Goal: Information Seeking & Learning: Learn about a topic

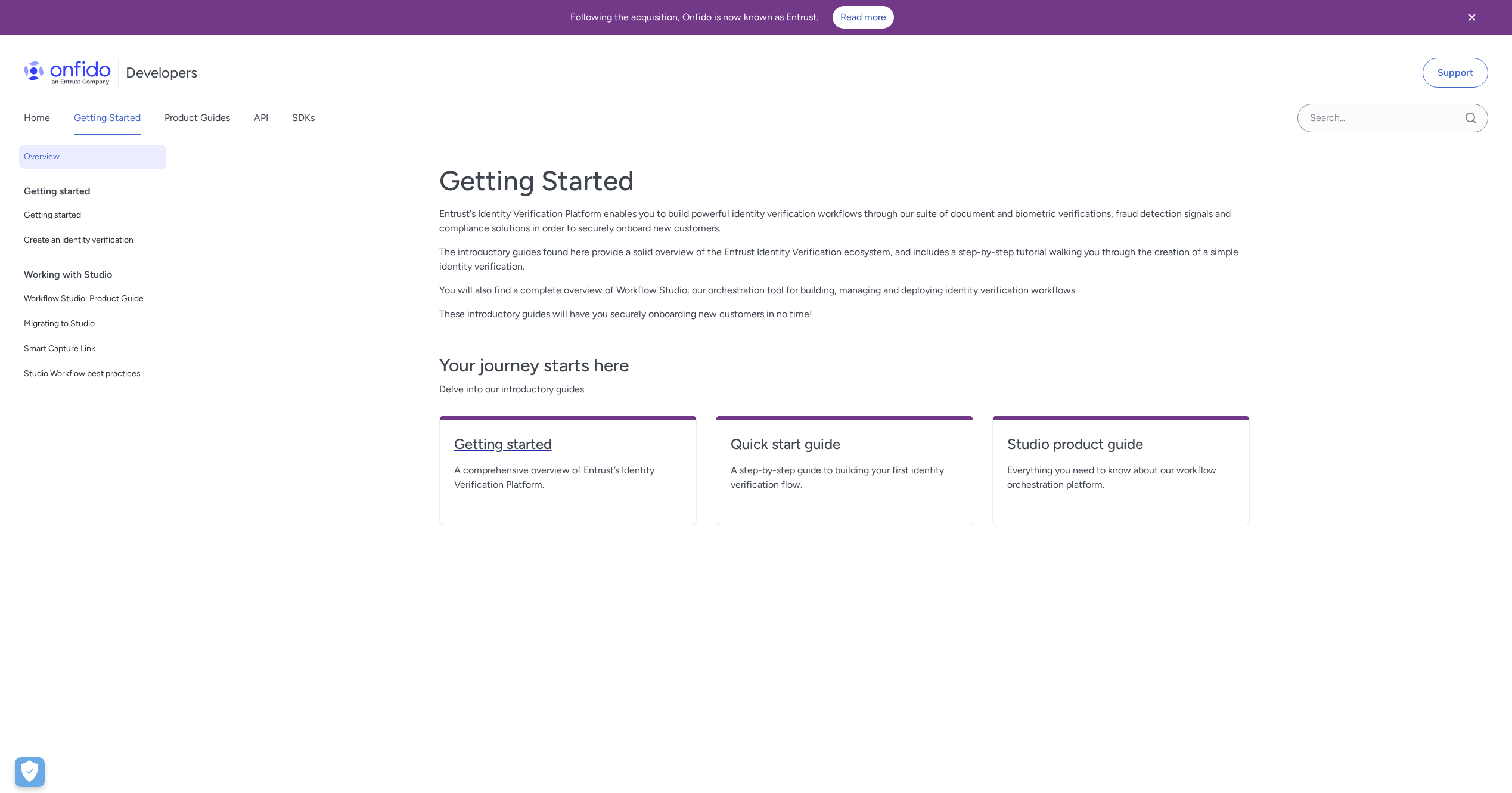
click at [514, 442] on h4 "Getting started" at bounding box center [568, 444] width 227 height 19
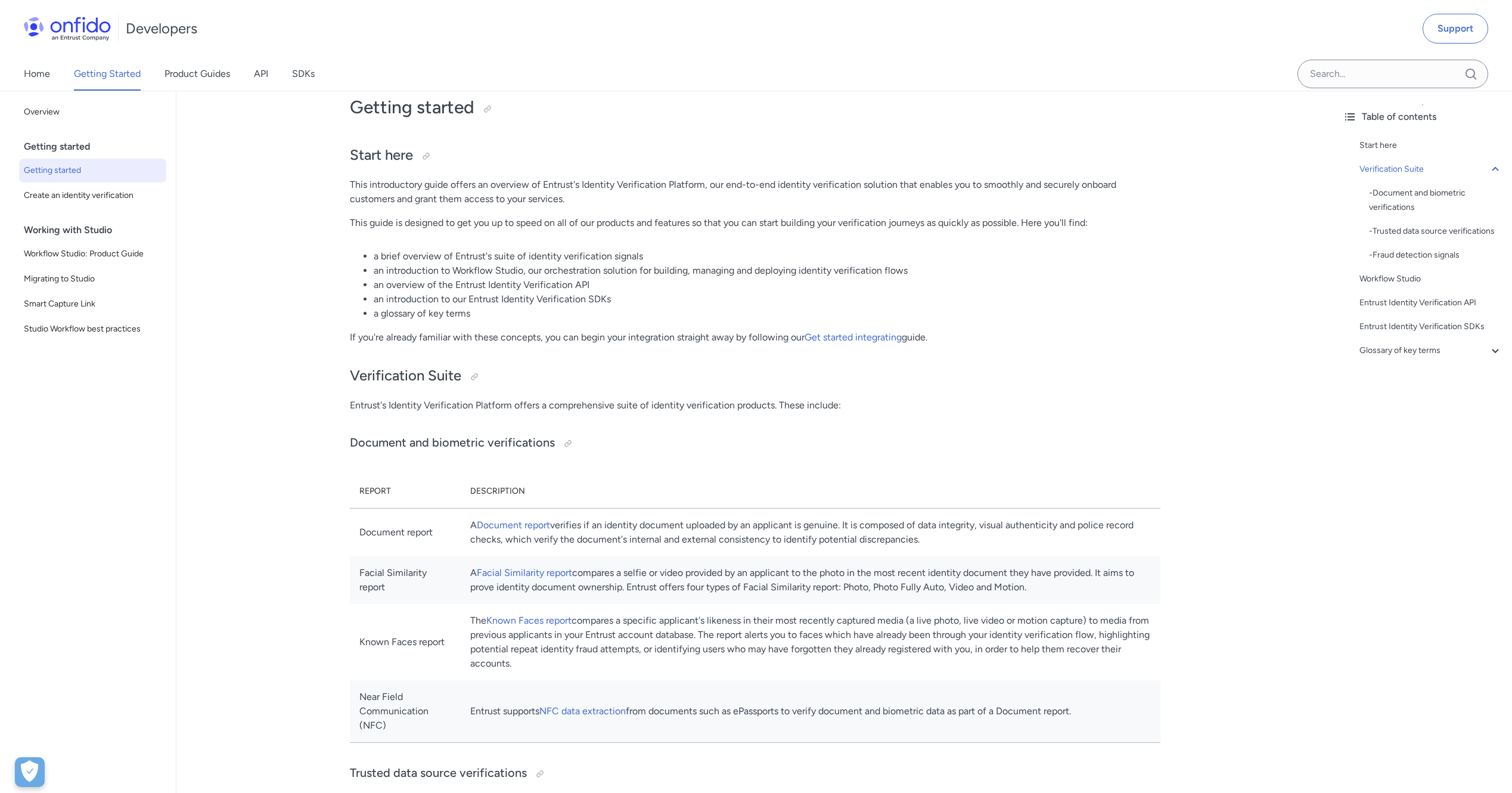
scroll to position [60, 0]
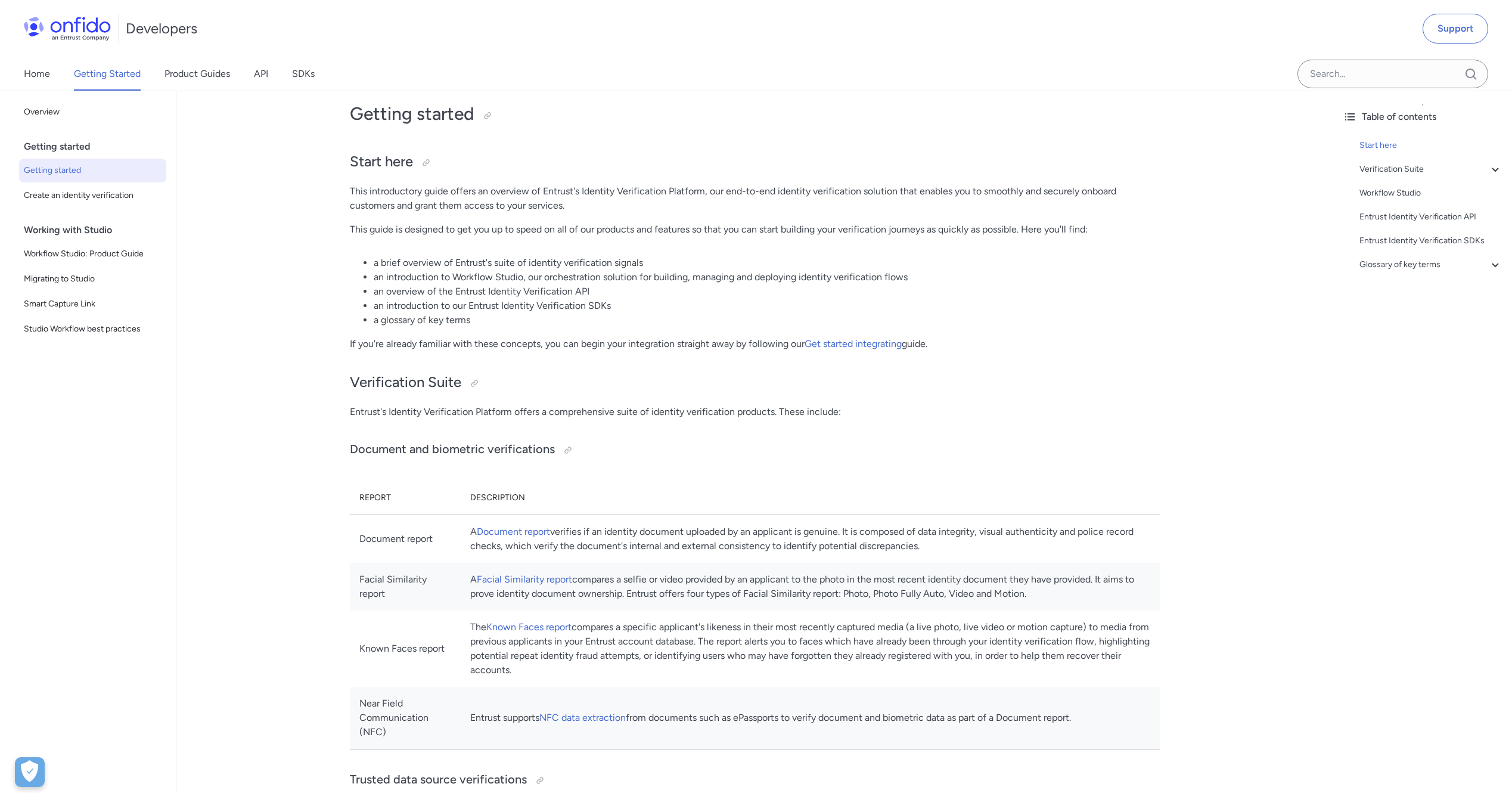
click at [60, 64] on div "Home Getting Started Product Guides API SDKs" at bounding box center [181, 74] width 362 height 33
click at [47, 68] on link "Home" at bounding box center [37, 74] width 26 height 33
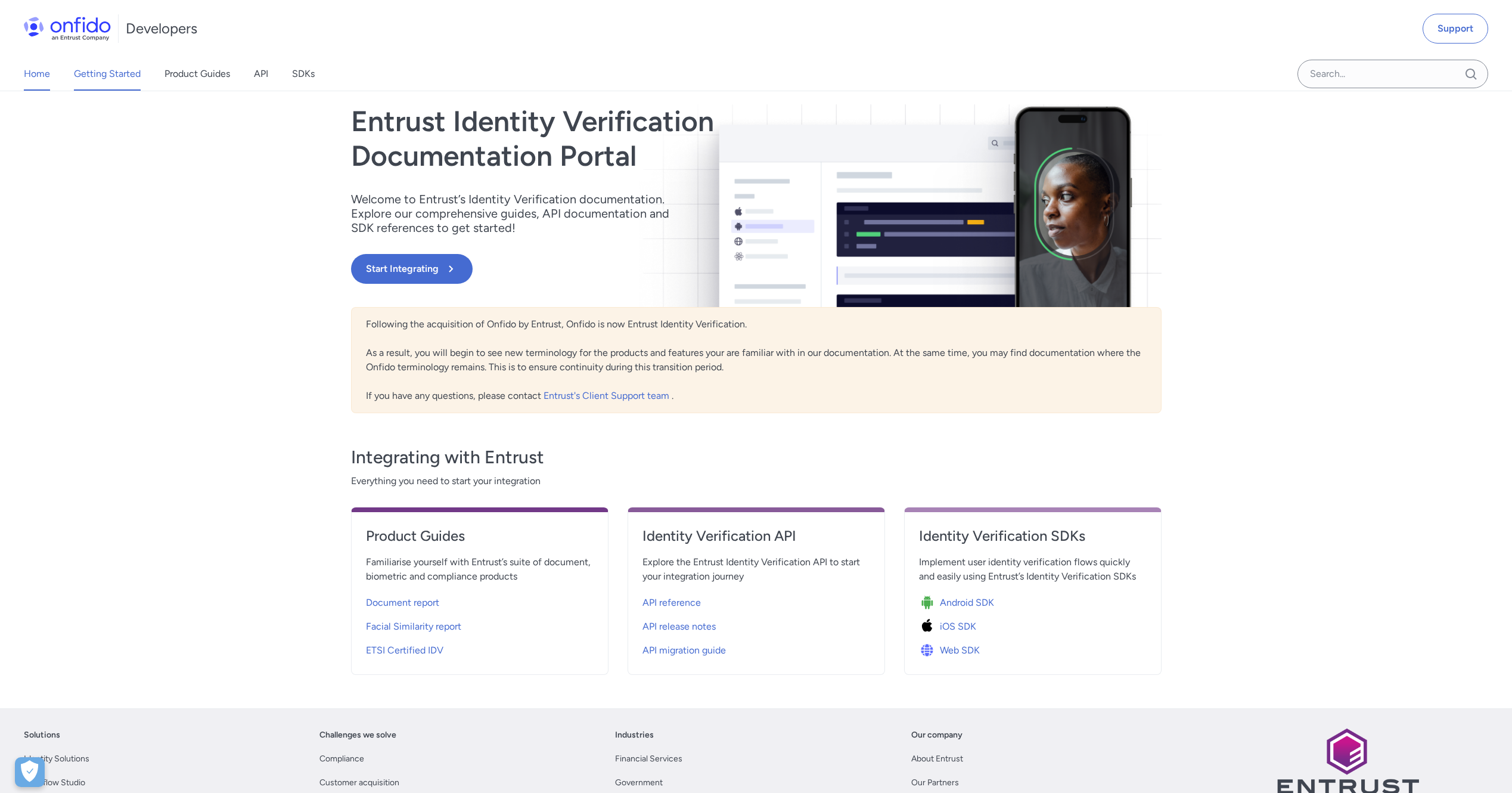
click at [132, 74] on link "Getting Started" at bounding box center [107, 74] width 67 height 33
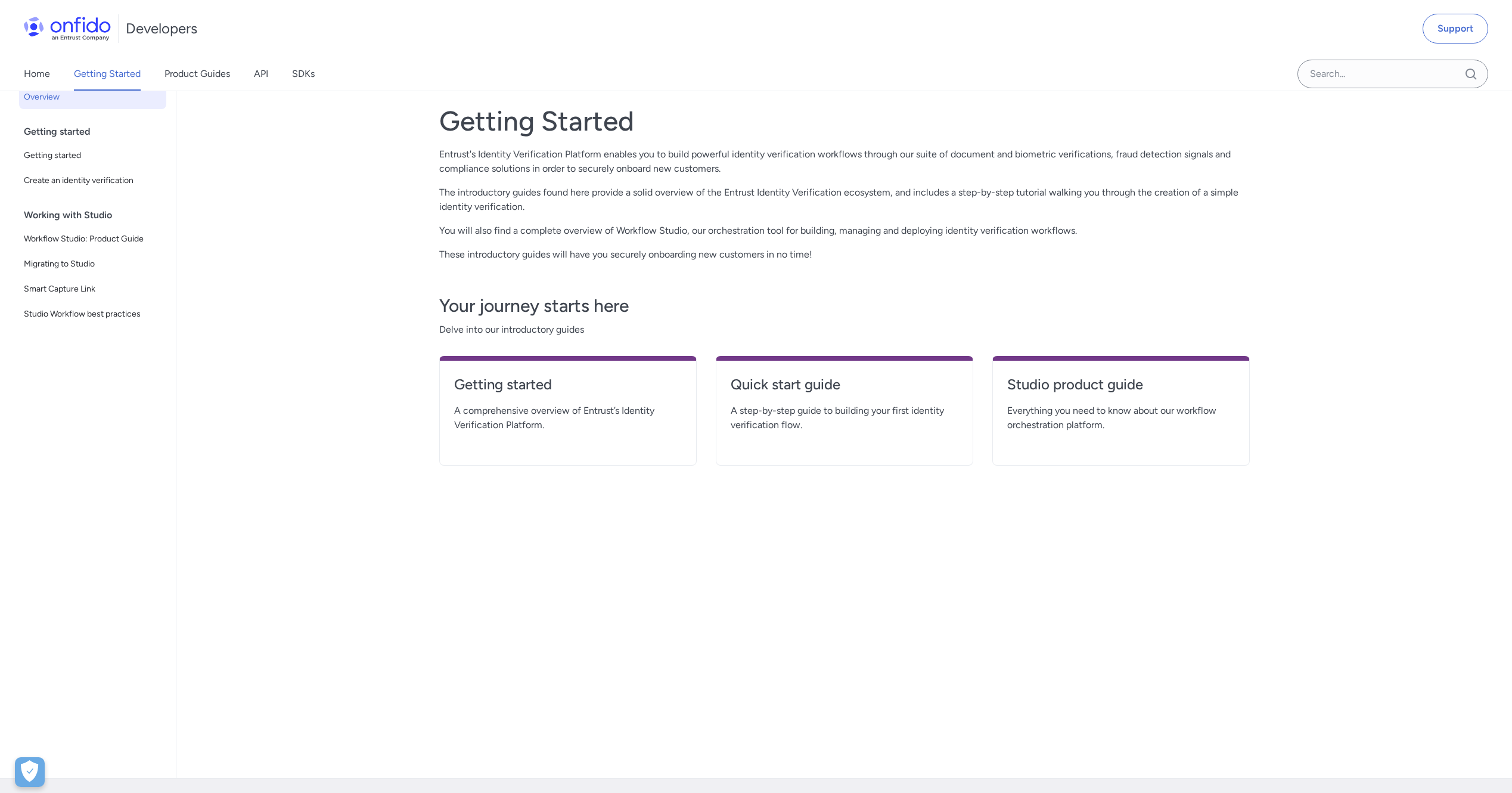
click at [625, 420] on span "A comprehensive overview of Entrust’s Identity Verification Platform." at bounding box center [568, 418] width 227 height 28
click at [536, 383] on h4 "Getting started" at bounding box center [568, 385] width 227 height 19
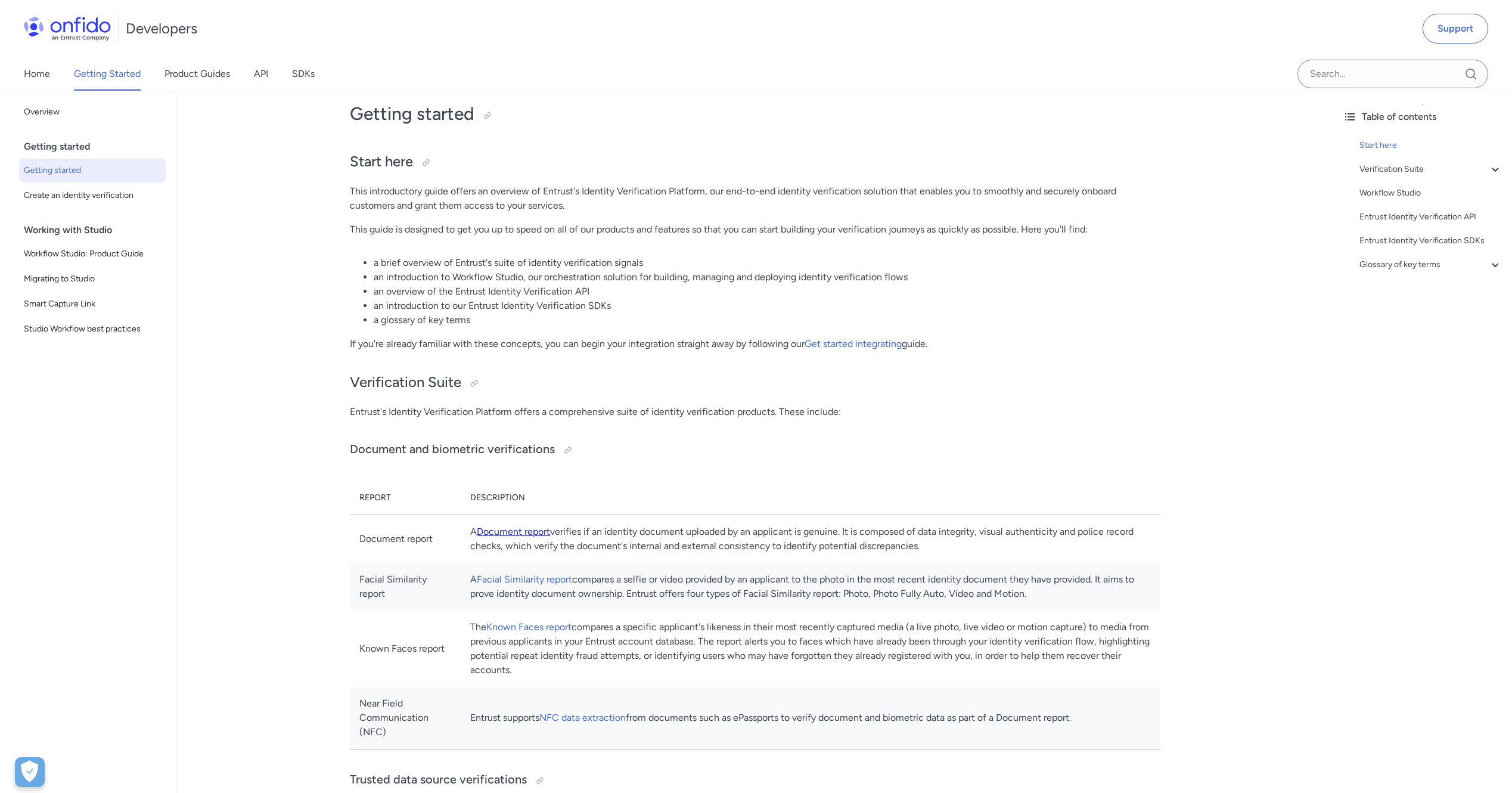
click at [550, 532] on link "Document report" at bounding box center [513, 531] width 73 height 12
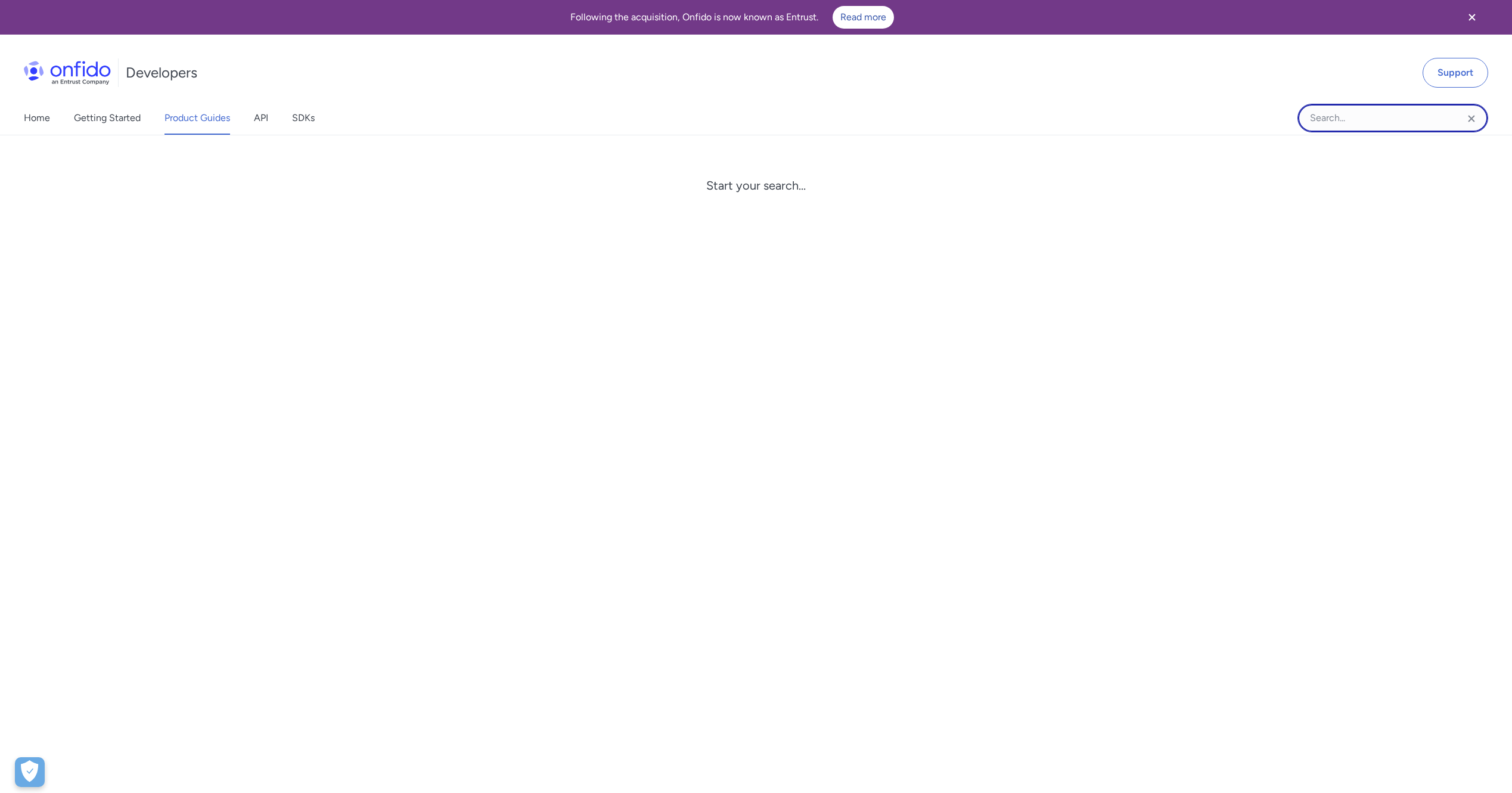
click at [1378, 117] on input "Onfido search input field" at bounding box center [1393, 118] width 191 height 28
type input "qr code"
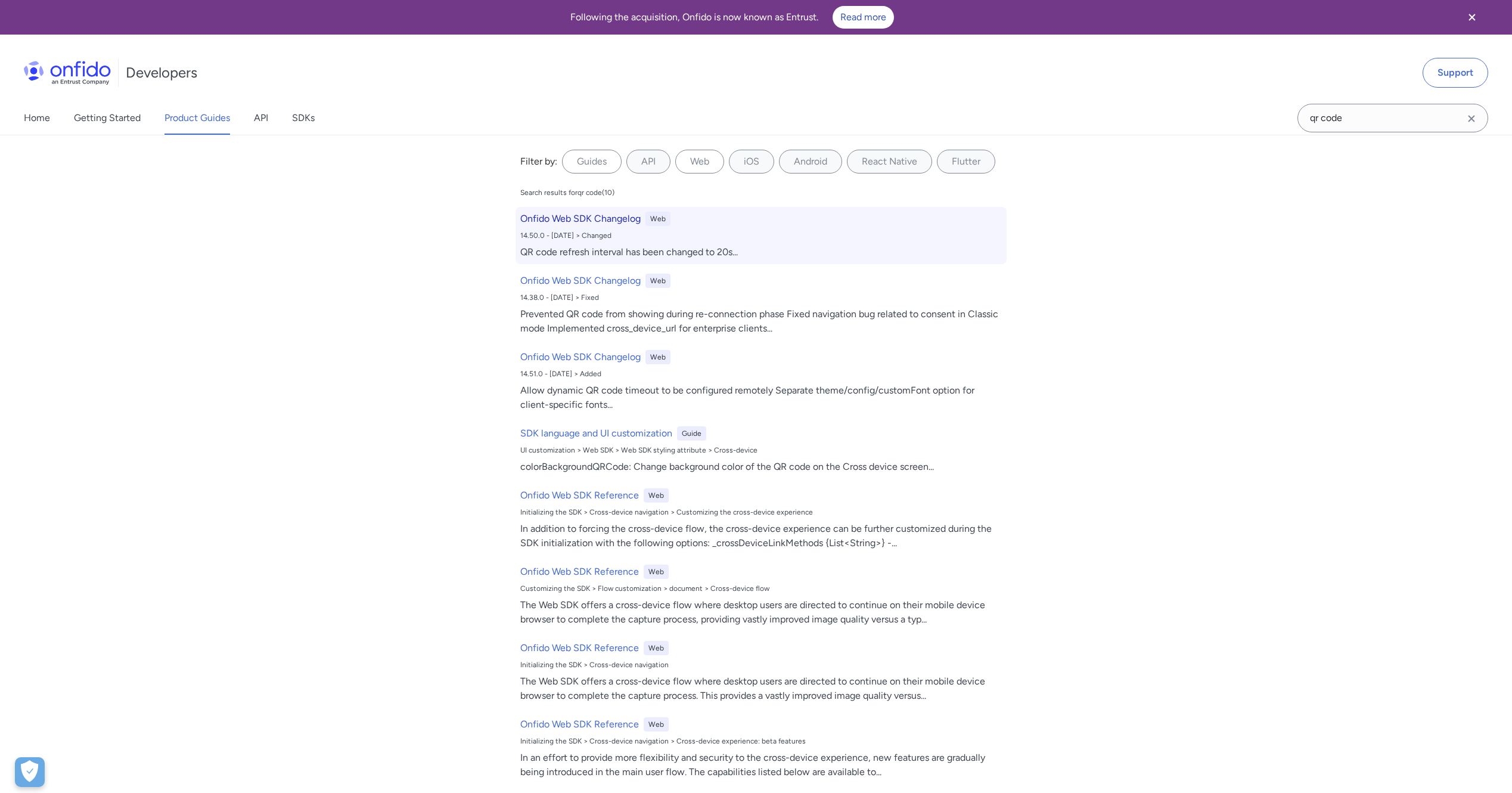
click at [613, 217] on h6 "Onfido Web SDK Changelog" at bounding box center [581, 219] width 120 height 14
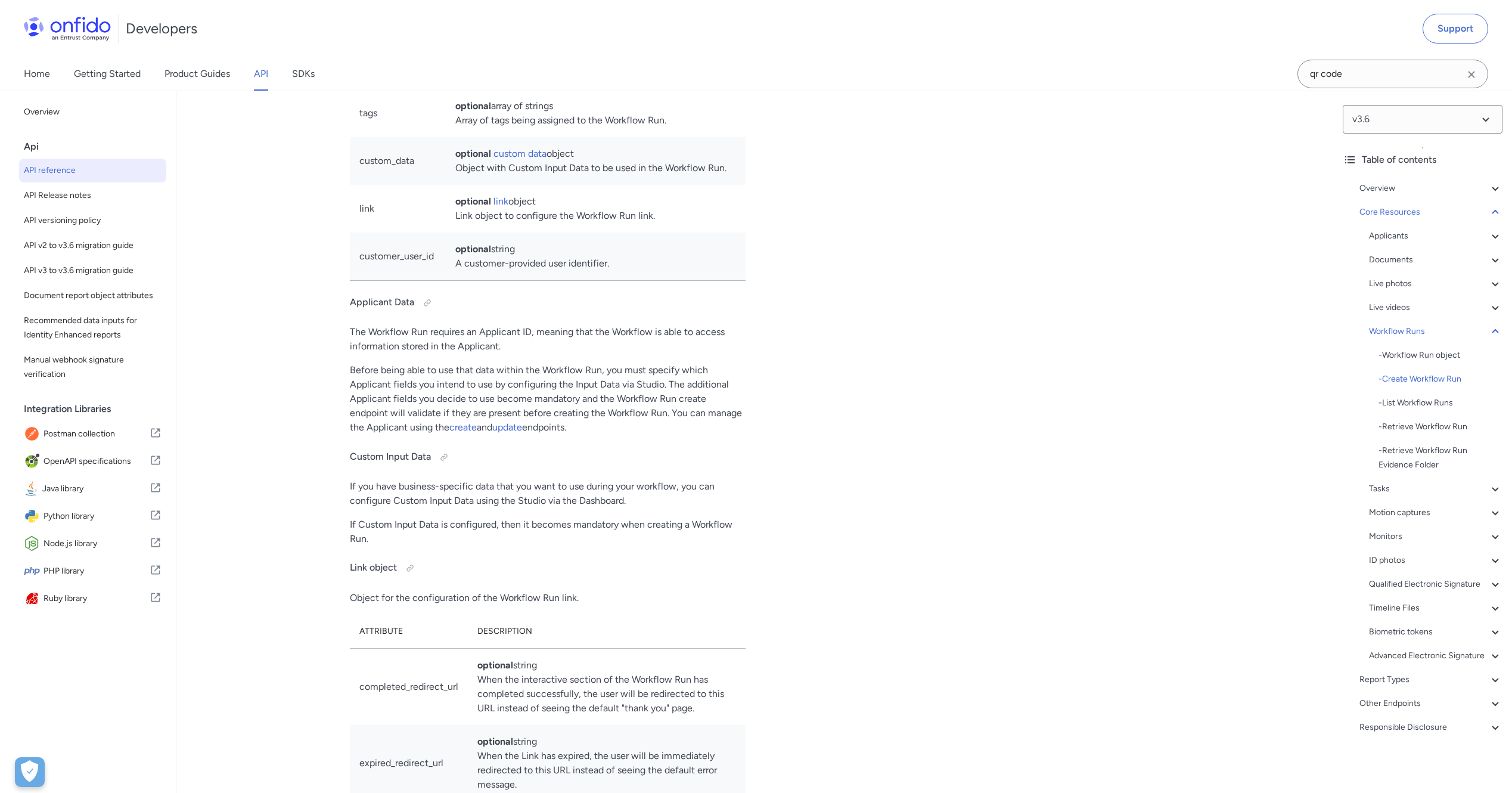
scroll to position [27471, 0]
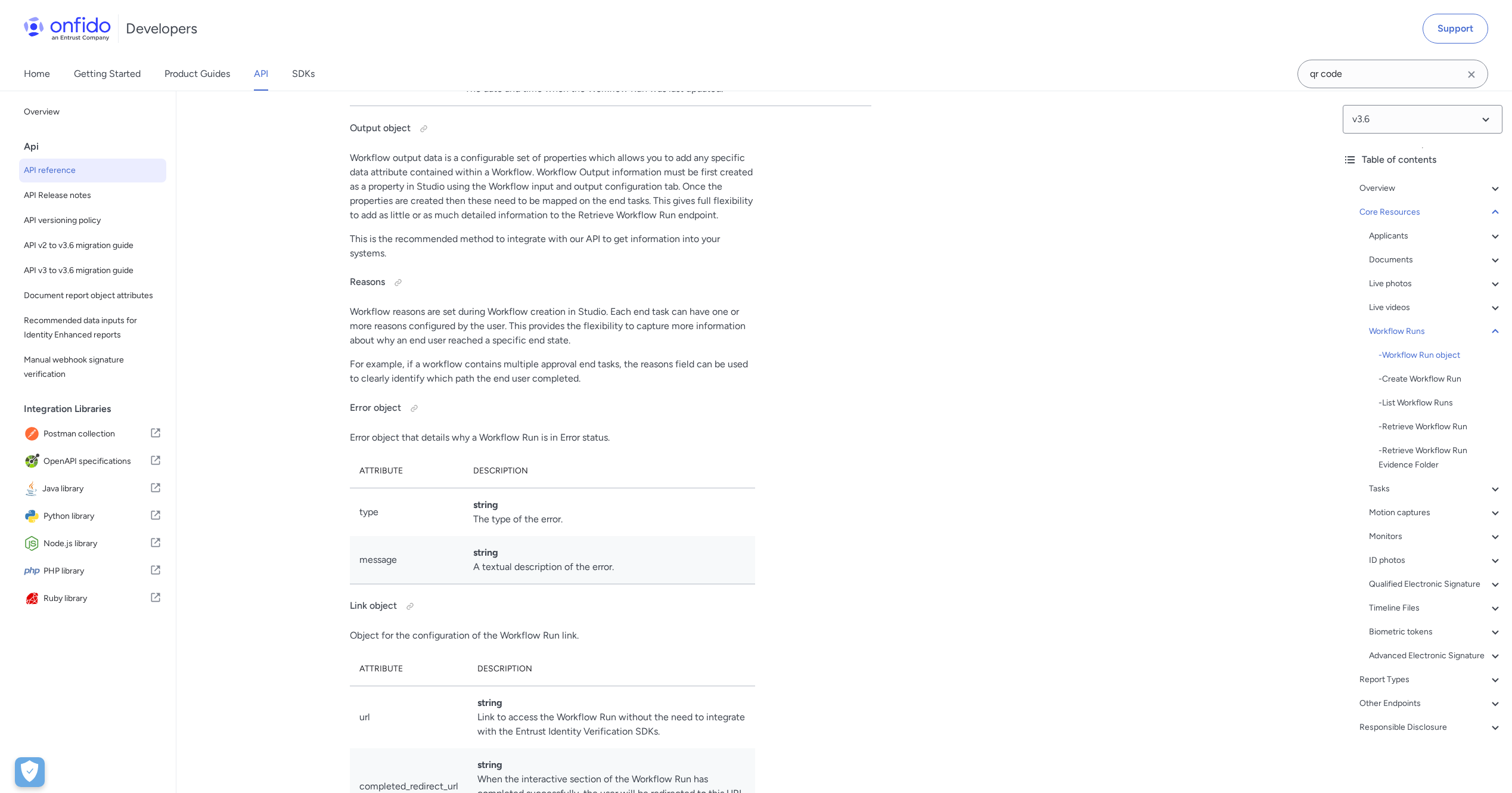
scroll to position [26279, 0]
